Goal: Find specific page/section: Find specific page/section

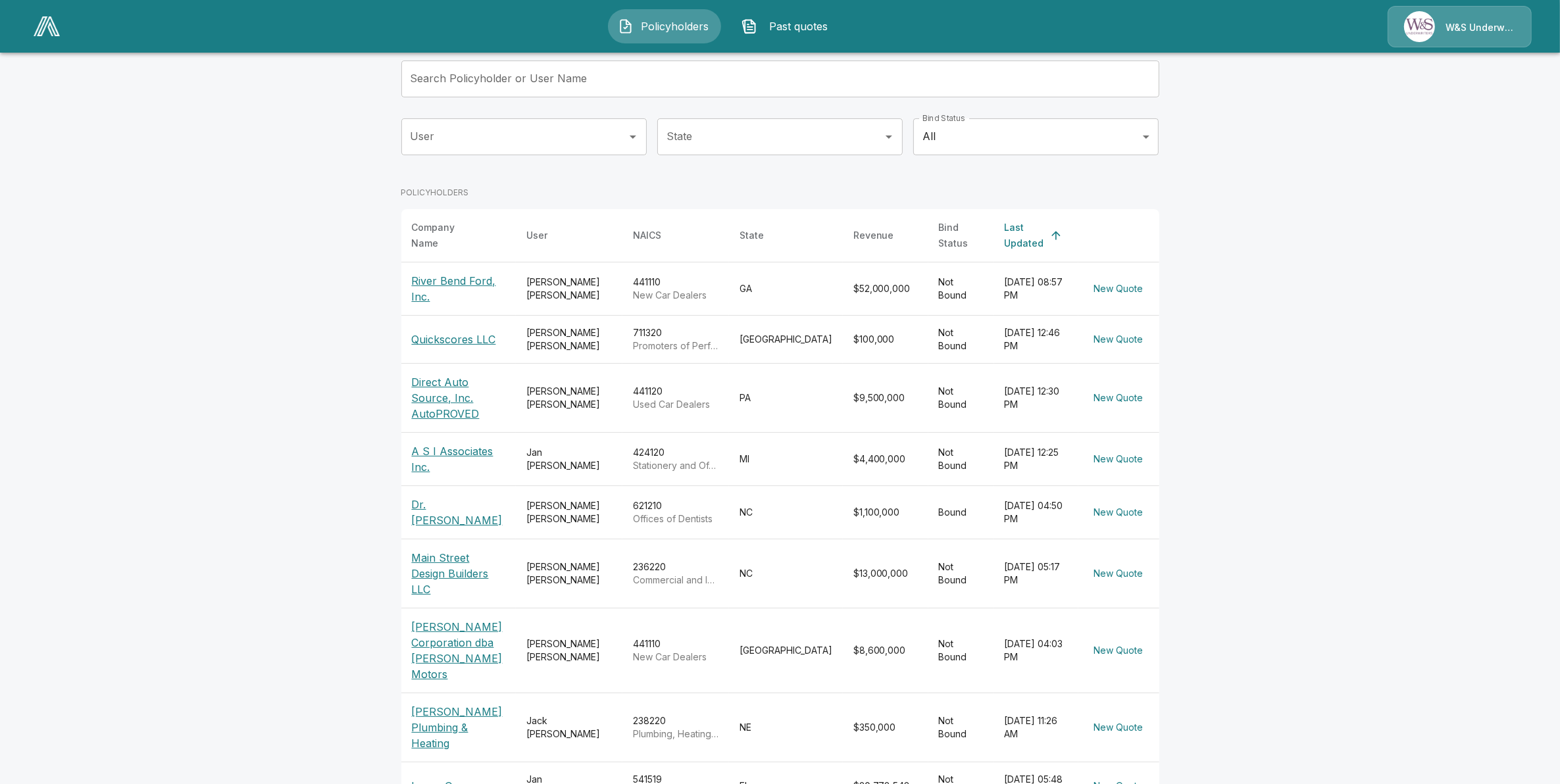
scroll to position [154, 0]
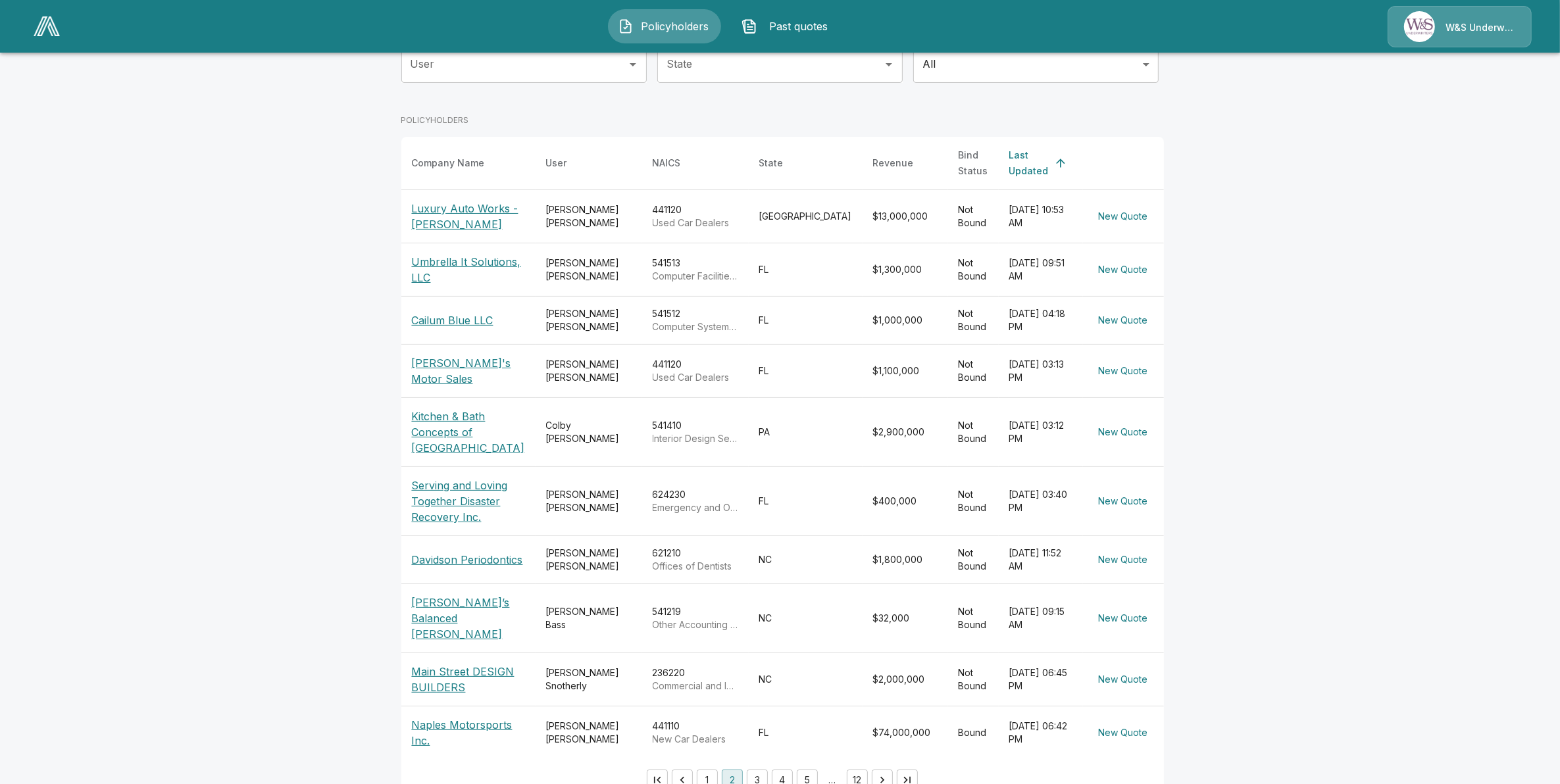
click at [767, 771] on button "3" at bounding box center [757, 780] width 21 height 21
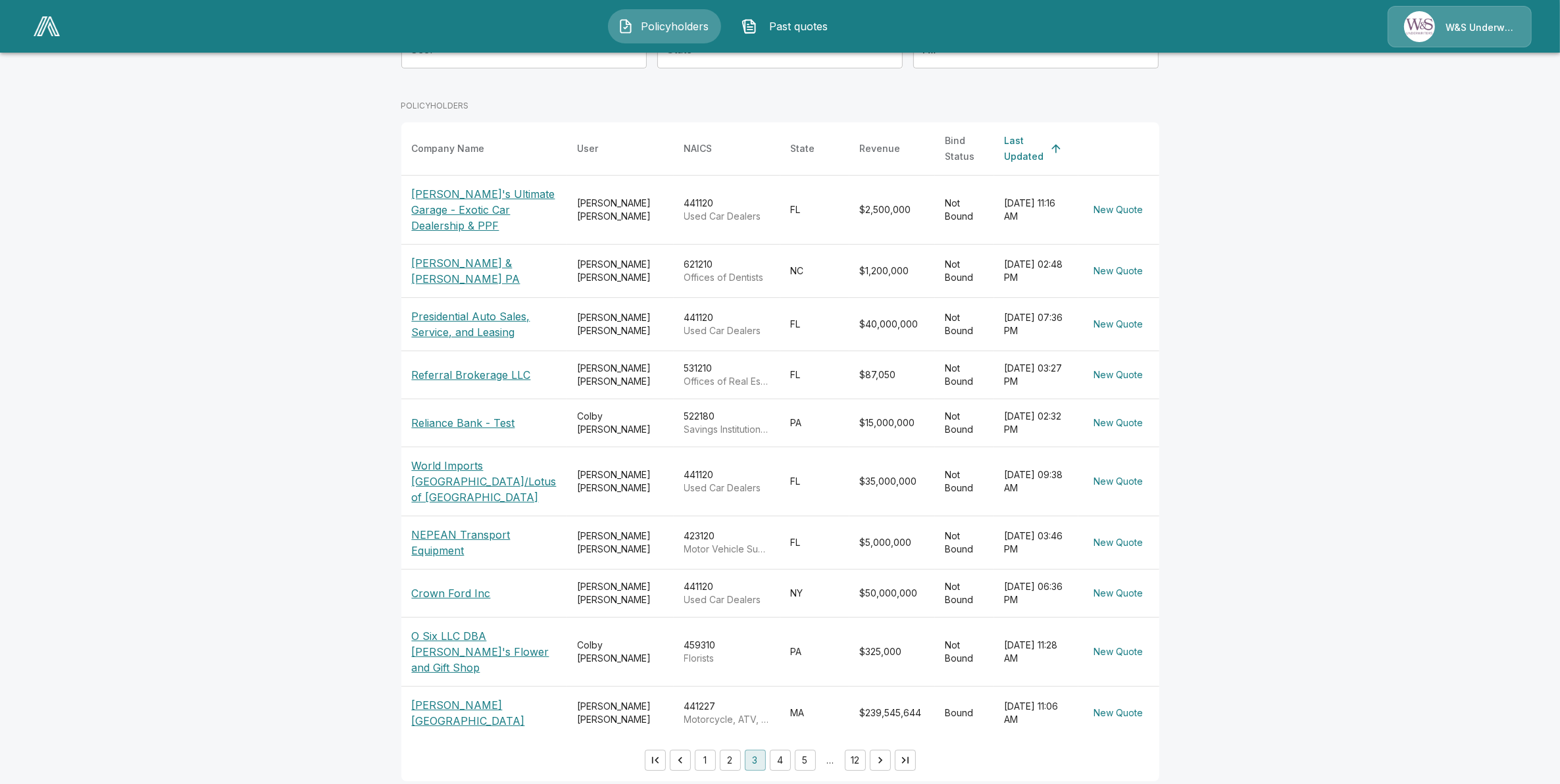
scroll to position [212, 0]
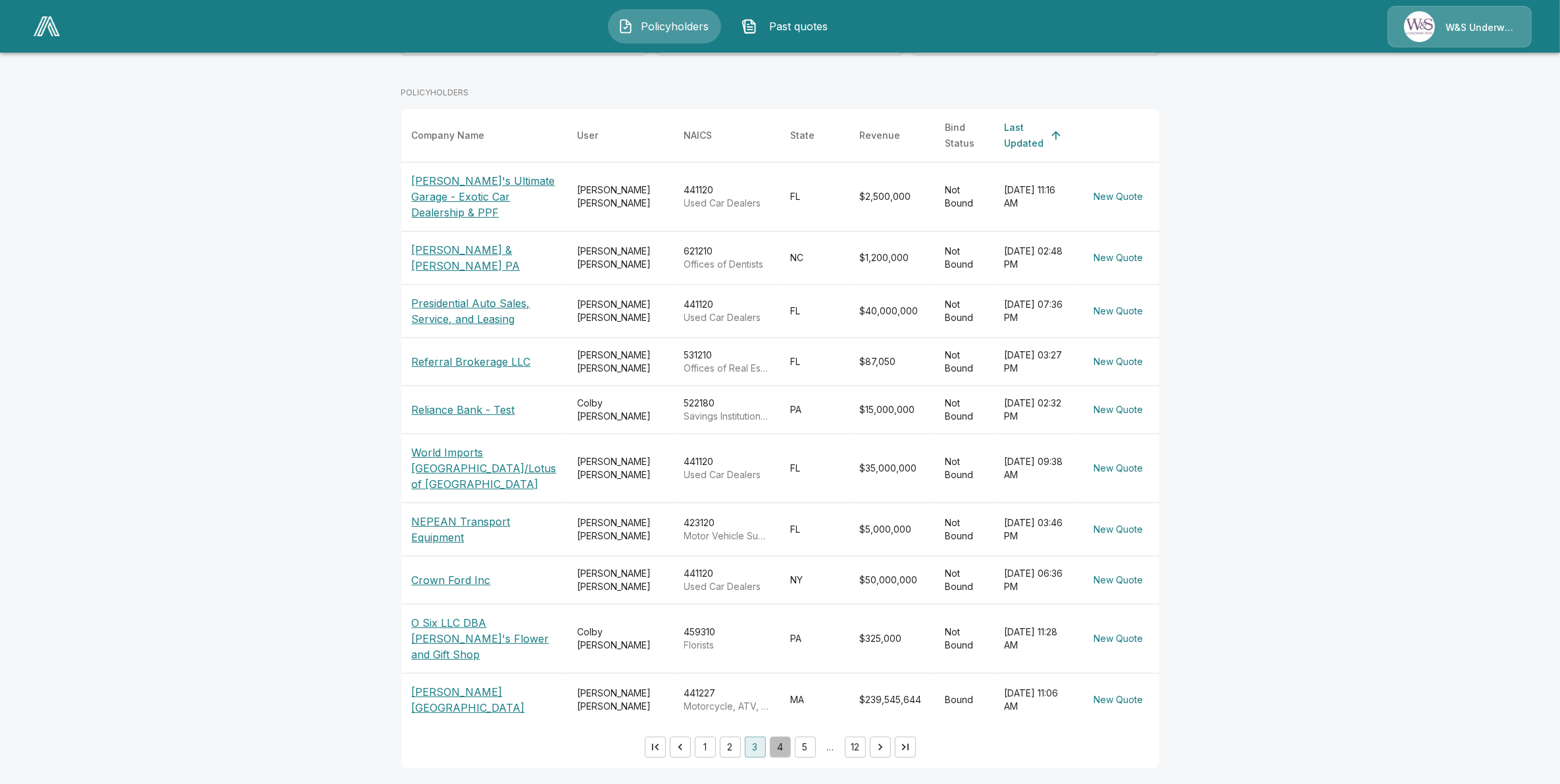
click at [784, 745] on button "4" at bounding box center [780, 747] width 21 height 21
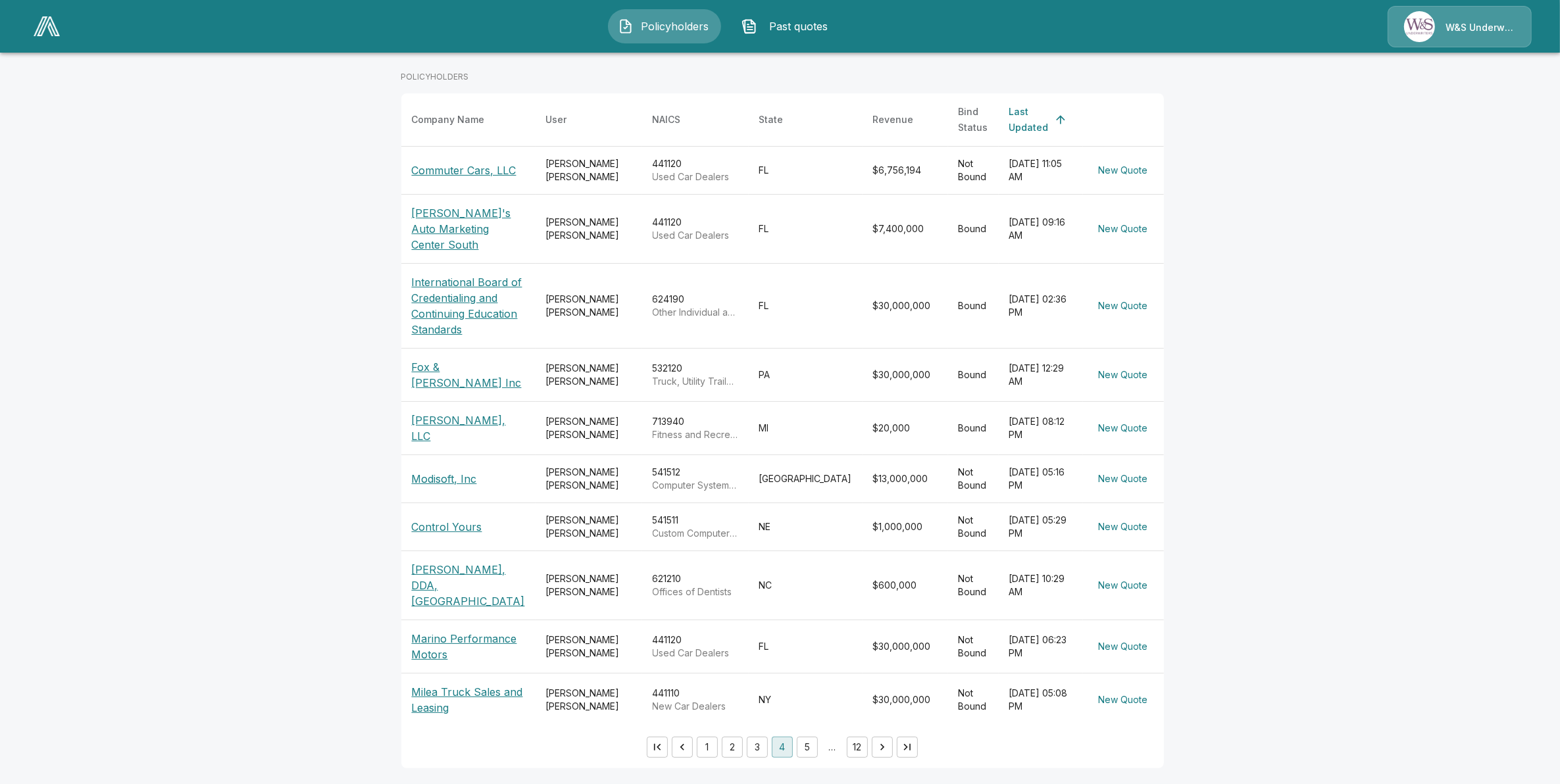
click at [712, 746] on button "1" at bounding box center [708, 747] width 21 height 21
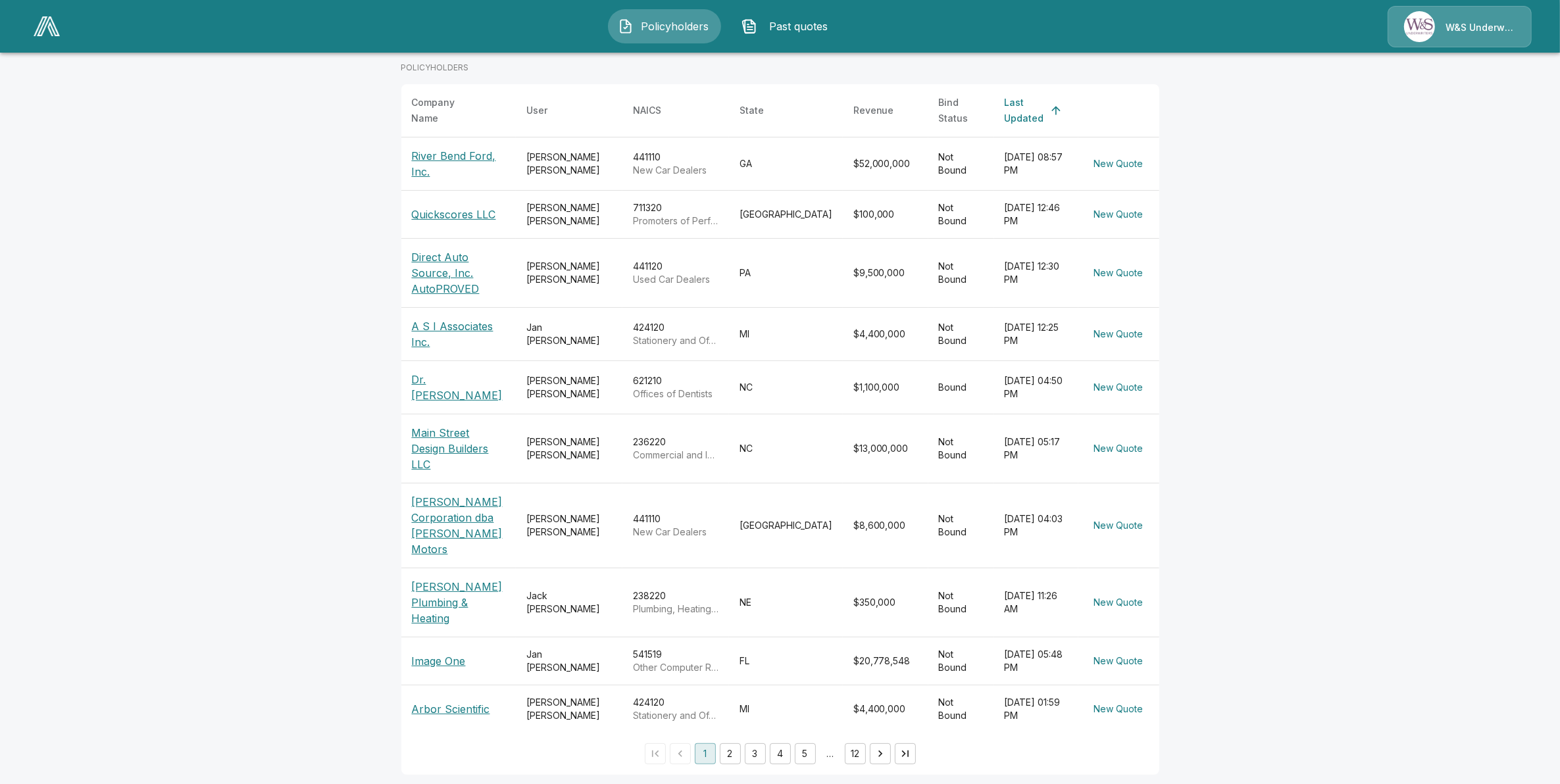
scroll to position [154, 0]
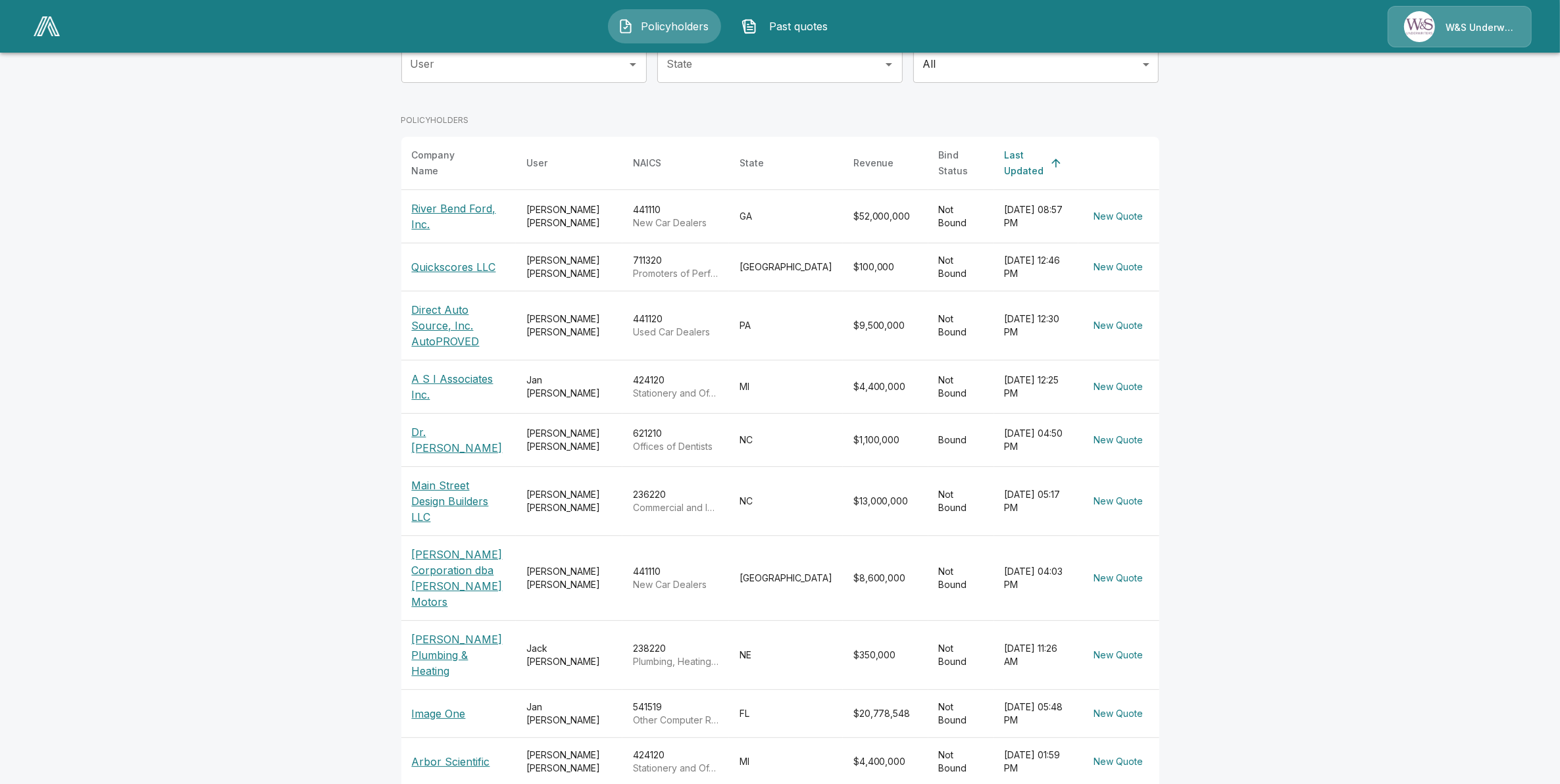
click at [563, 313] on div "Tom Hynes" at bounding box center [569, 325] width 86 height 26
